Goal: Task Accomplishment & Management: Complete application form

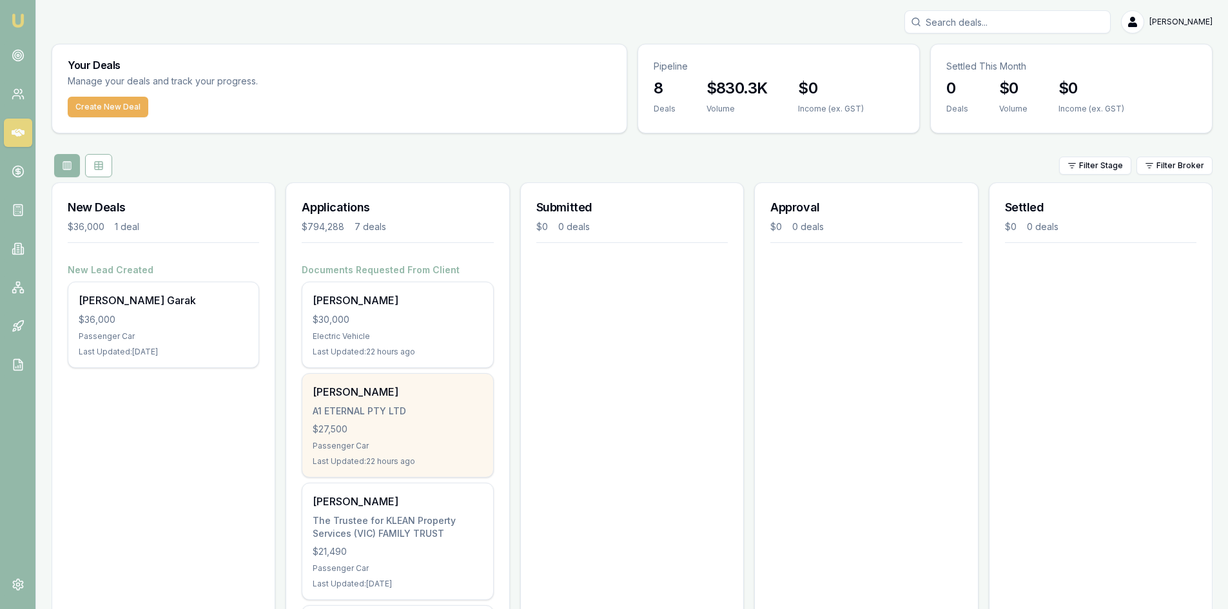
click at [335, 430] on div "$27,500" at bounding box center [397, 429] width 169 height 13
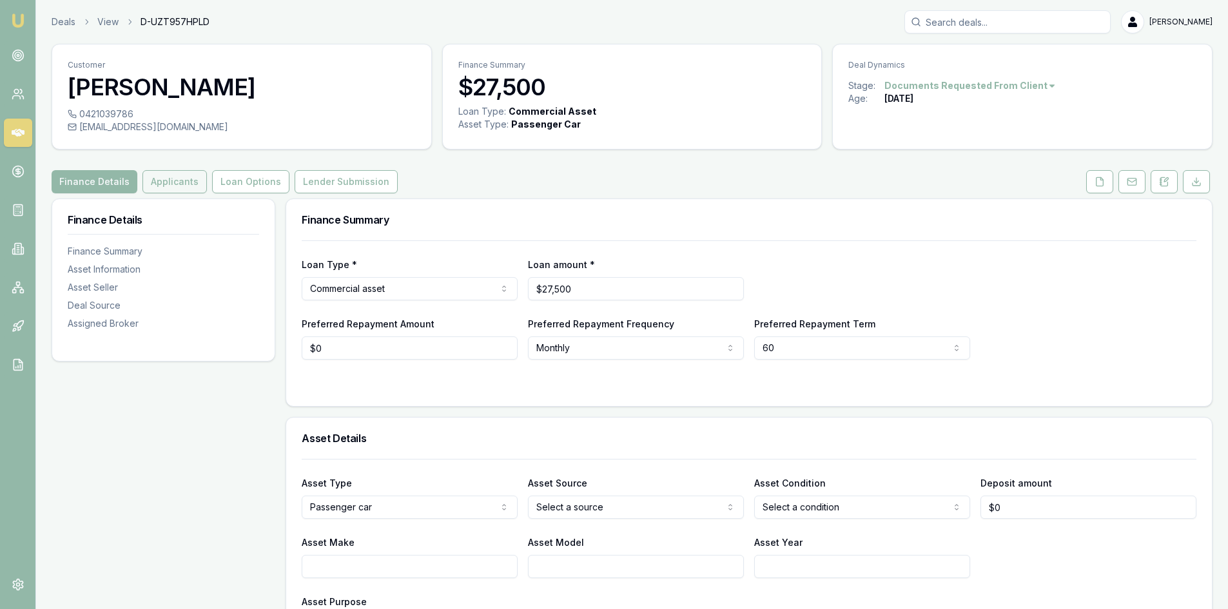
click at [151, 181] on button "Applicants" at bounding box center [174, 181] width 64 height 23
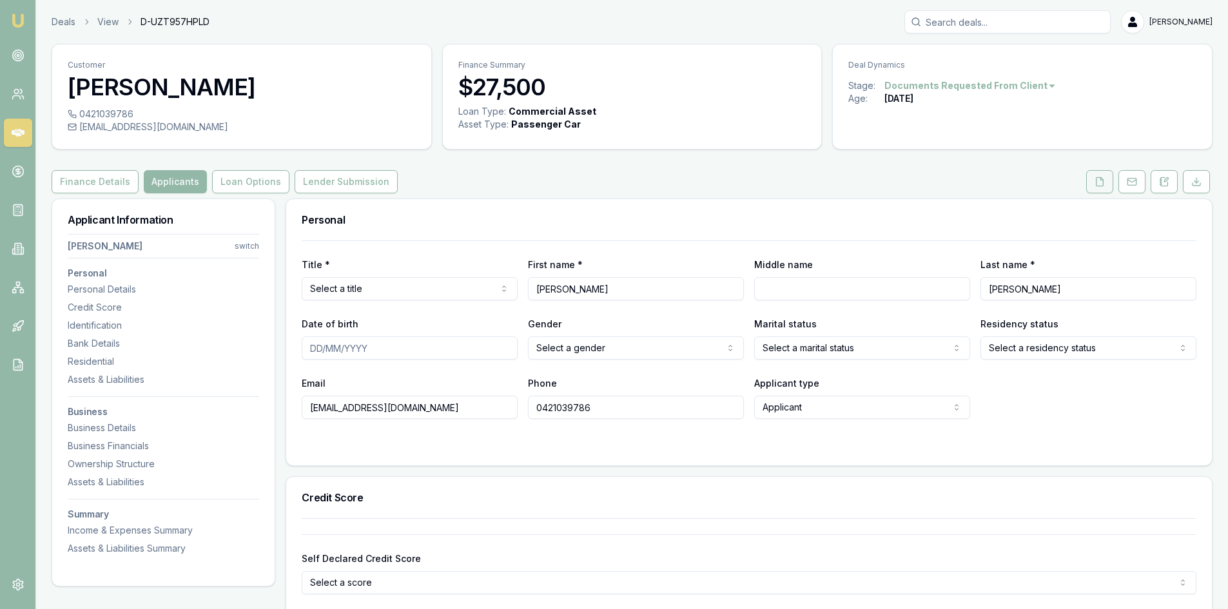
click at [1104, 184] on icon at bounding box center [1099, 182] width 10 height 10
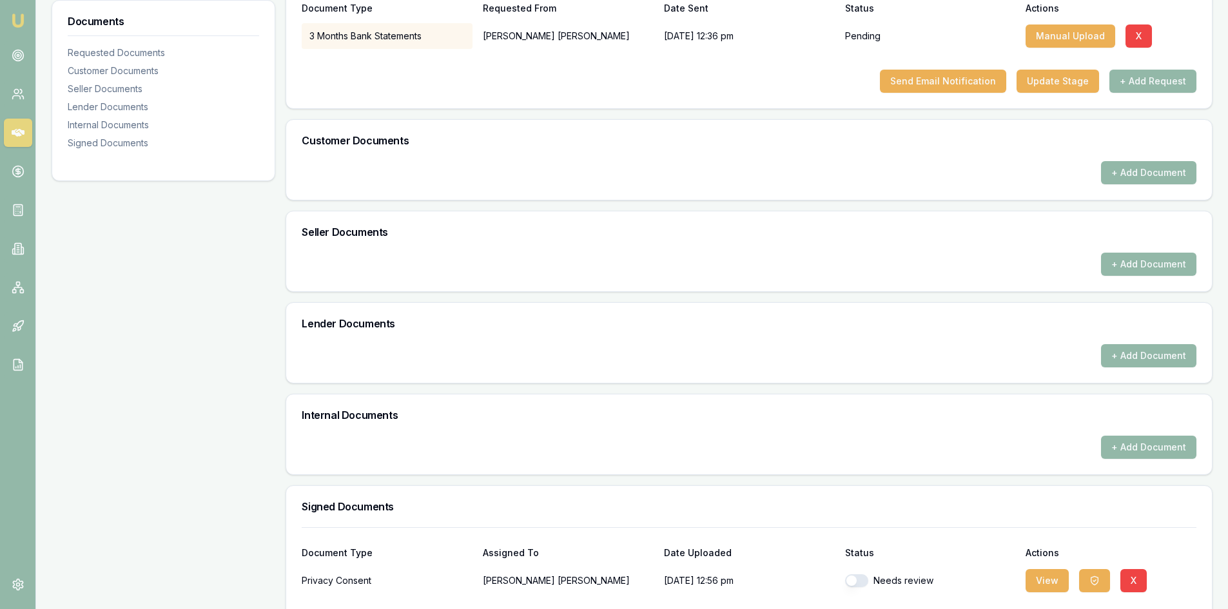
scroll to position [313, 0]
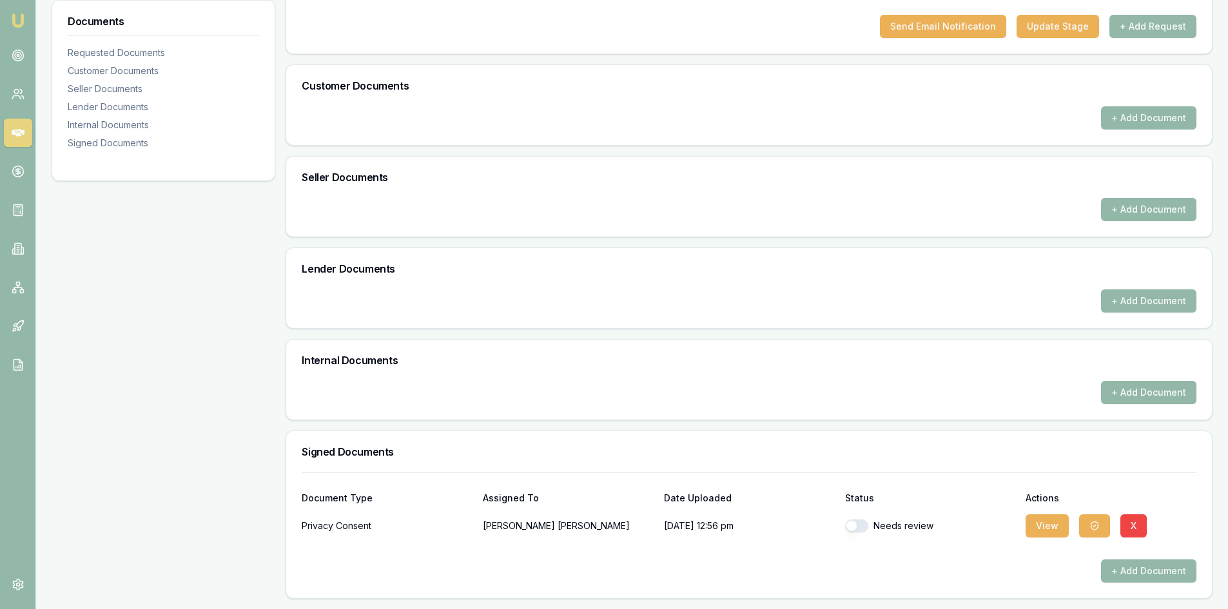
click at [853, 525] on button "button" at bounding box center [856, 525] width 23 height 13
checkbox input "true"
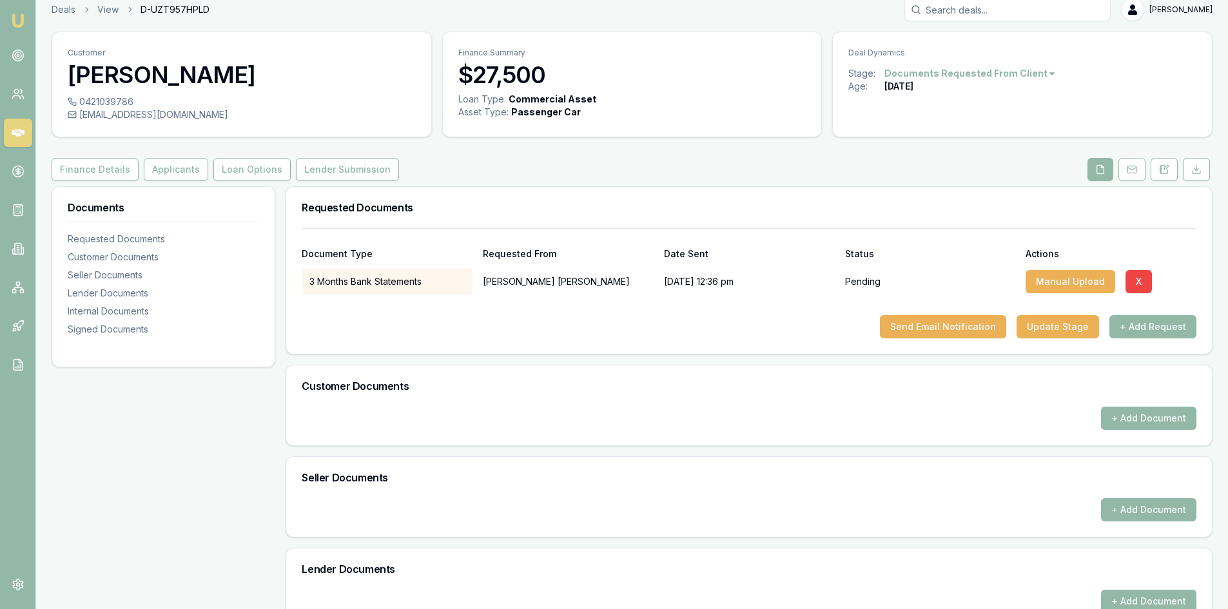
scroll to position [0, 0]
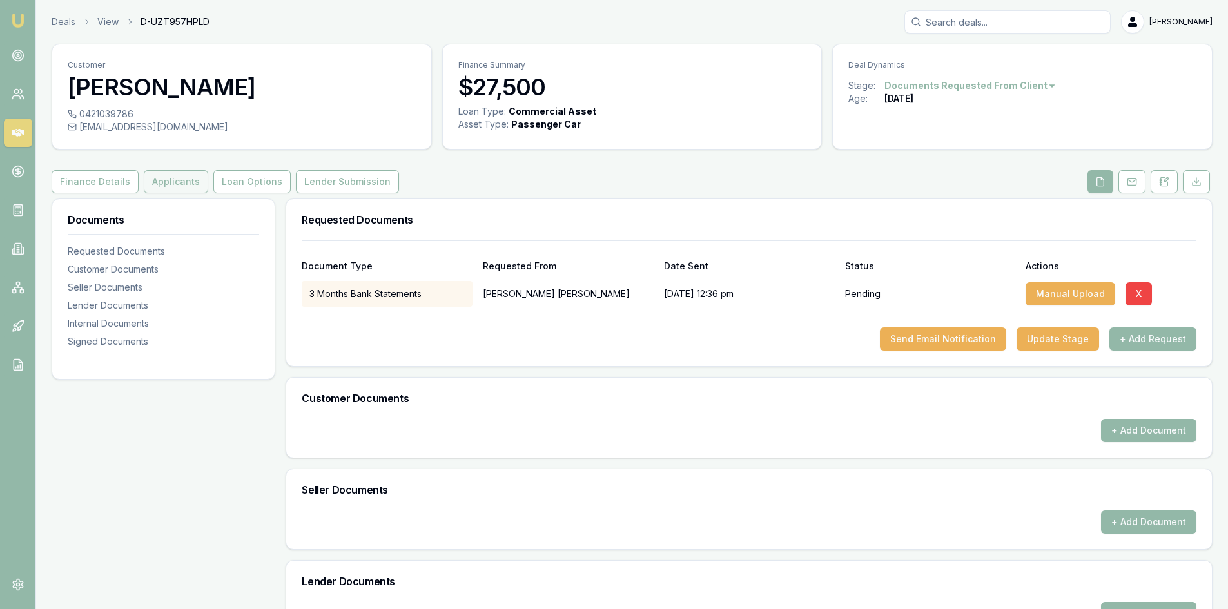
click at [177, 181] on button "Applicants" at bounding box center [176, 181] width 64 height 23
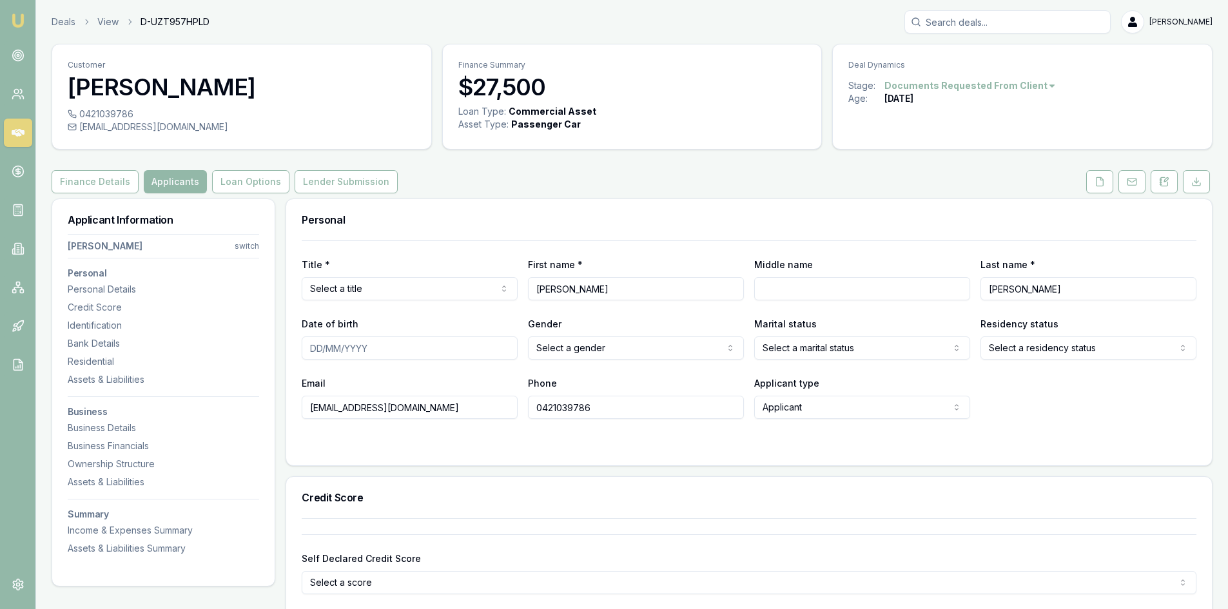
click at [542, 290] on input "Yusuf" at bounding box center [636, 288] width 216 height 23
type input "Yousuf"
click at [604, 486] on div "Credit Score" at bounding box center [748, 497] width 925 height 41
click at [565, 349] on html "Emu Broker Deals View D-UZT957HPLD Pinkesh Patel Toggle Menu Customer Yousuf Mo…" at bounding box center [614, 304] width 1228 height 609
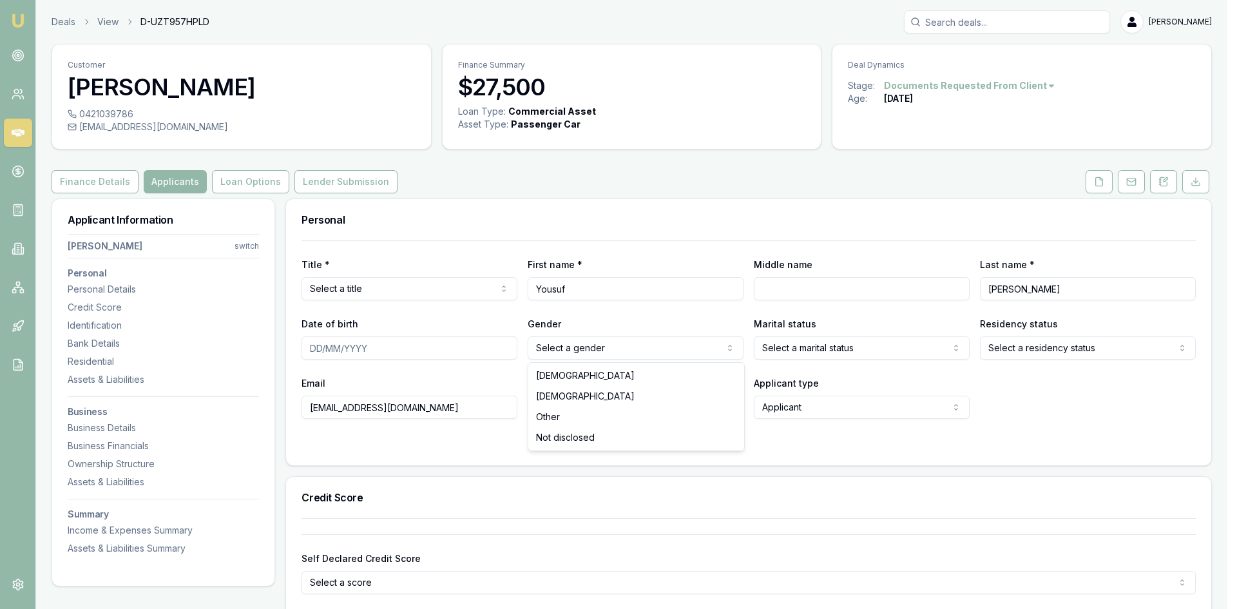
drag, startPoint x: 550, startPoint y: 371, endPoint x: 609, endPoint y: 374, distance: 59.3
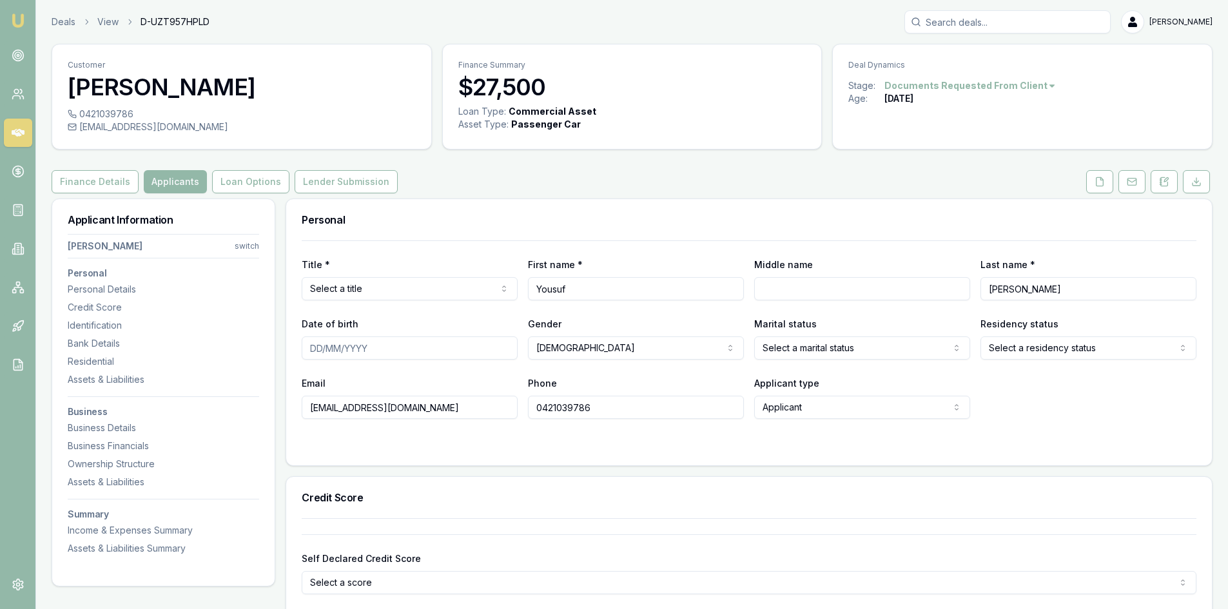
click at [778, 351] on html "Emu Broker Deals View D-UZT957HPLD Pinkesh Patel Toggle Menu Customer Yousuf Mo…" at bounding box center [614, 304] width 1228 height 609
click at [792, 359] on html "Emu Broker Deals View D-UZT957HPLD Pinkesh Patel Toggle Menu Customer Yousuf Mo…" at bounding box center [614, 304] width 1228 height 609
select select
